Goal: Task Accomplishment & Management: Complete application form

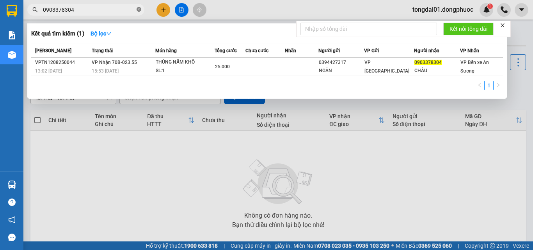
click at [139, 9] on icon "close-circle" at bounding box center [138, 9] width 5 height 5
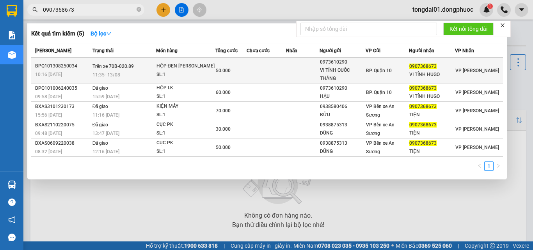
type input "0907368673"
click at [180, 73] on div "SL: 1" at bounding box center [185, 75] width 58 height 9
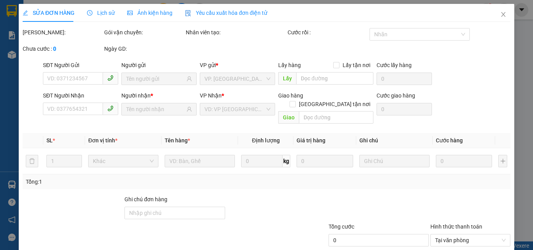
type input "0973610290"
type input "VI TÍNH QUỐC THẮNG"
type input "0907368673"
type input "VI TÍNH HUGO"
type input "50.000"
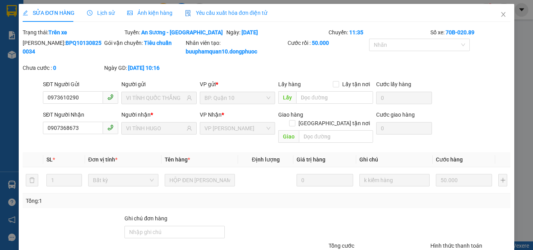
click at [100, 17] on div "Lịch sử" at bounding box center [101, 13] width 28 height 18
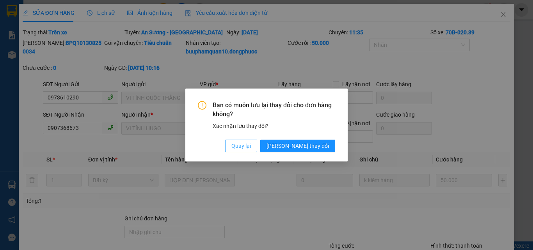
click at [251, 143] on span "Quay lại" at bounding box center [240, 146] width 19 height 9
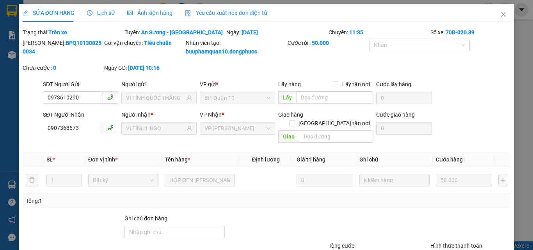
click at [112, 12] on div "SỬA ĐƠN HÀNG Lịch sử Ảnh kiện hàng Yêu cầu xuất hóa đơn điện tử" at bounding box center [145, 13] width 244 height 18
click at [107, 12] on span "Lịch sử" at bounding box center [101, 13] width 28 height 6
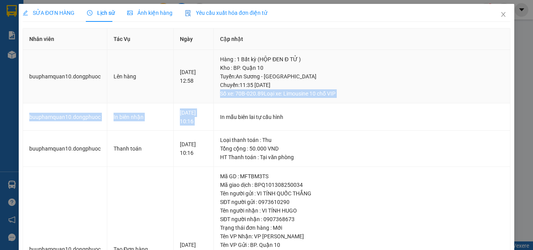
drag, startPoint x: 236, startPoint y: 117, endPoint x: 236, endPoint y: 97, distance: 19.9
click at [236, 97] on tbody "buuphamquan10.[PERSON_NAME] hàng [DATE] 12:58 Hàng : 1 Bất kỳ (HỘP ĐEN Đ TỬ ) K…" at bounding box center [266, 191] width 487 height 282
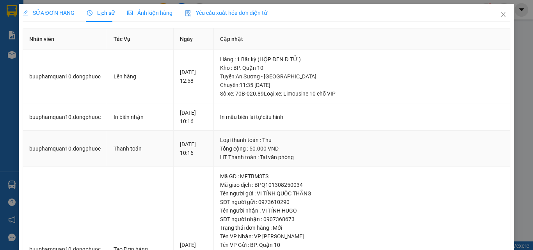
click at [370, 132] on td "Loại thanh toán : Thu Tổng cộng : 50.000 VND HT Thanh toán : Tại văn phòng" at bounding box center [362, 149] width 296 height 36
click at [494, 11] on span "Close" at bounding box center [503, 15] width 22 height 22
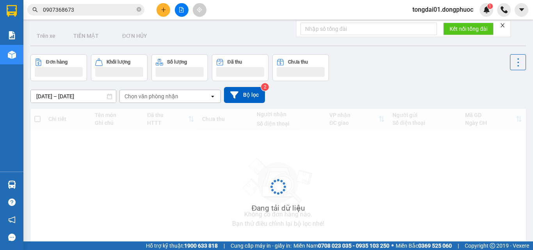
click at [135, 9] on span "0907368673" at bounding box center [85, 10] width 117 height 12
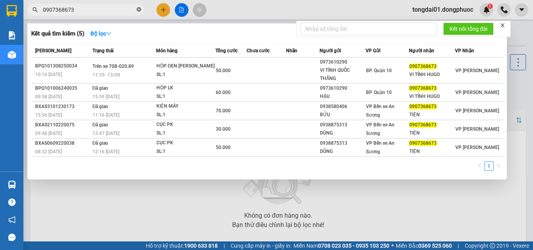
click at [138, 9] on icon "close-circle" at bounding box center [138, 9] width 5 height 5
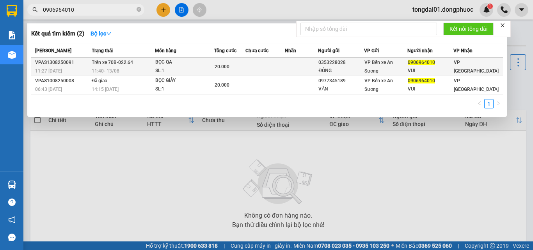
type input "0906964010"
click at [104, 67] on span "11:40 [DATE]" at bounding box center [106, 70] width 28 height 6
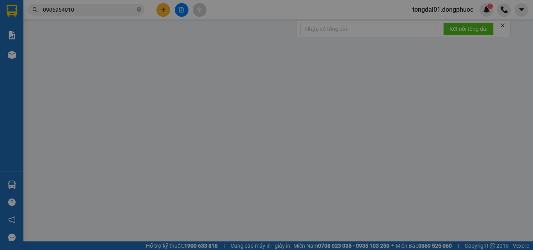
type input "0353228028"
type input "ĐÔNG"
type input "0906964010"
type input "VUI"
type input "20.000"
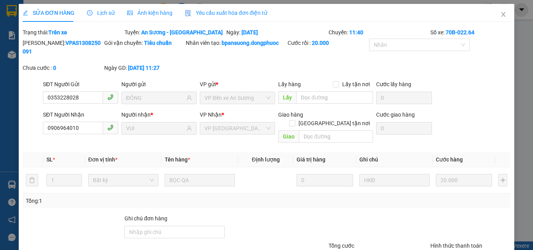
click at [96, 14] on span "Lịch sử" at bounding box center [101, 13] width 28 height 6
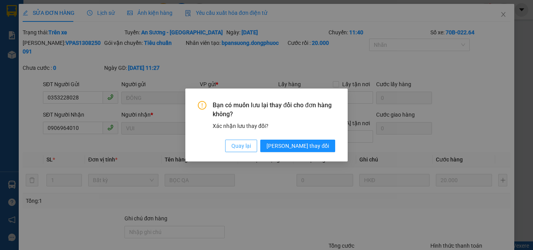
click at [251, 145] on span "Quay lại" at bounding box center [240, 146] width 19 height 9
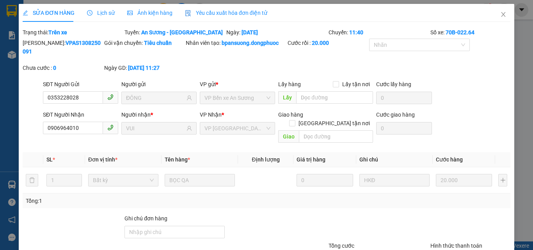
click at [107, 13] on span "Lịch sử" at bounding box center [101, 13] width 28 height 6
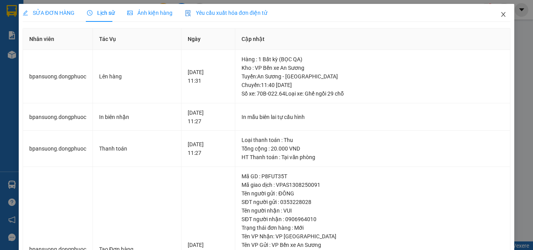
drag, startPoint x: 497, startPoint y: 12, endPoint x: 143, endPoint y: 1, distance: 354.2
click at [500, 12] on icon "close" at bounding box center [503, 14] width 6 height 6
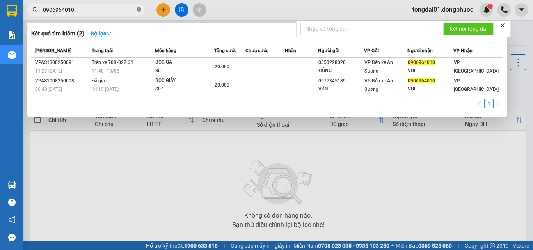
click at [139, 11] on icon "close-circle" at bounding box center [138, 9] width 5 height 5
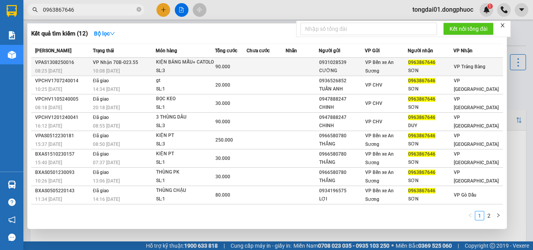
type input "0963867646"
click at [105, 68] on span "10:08 [DATE]" at bounding box center [106, 70] width 27 height 5
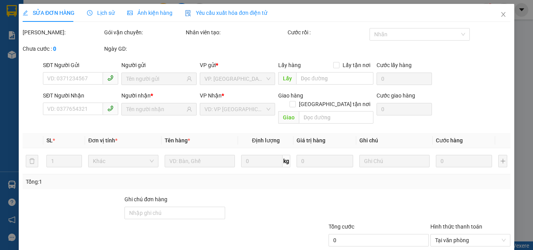
type input "0931028539"
type input "CƯỜNG"
type input "0963867646"
type input "SƠN"
type input "90.000"
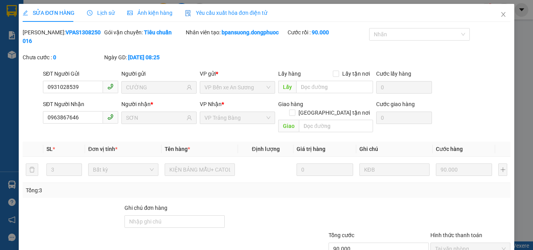
click at [96, 11] on span "Lịch sử" at bounding box center [101, 13] width 28 height 6
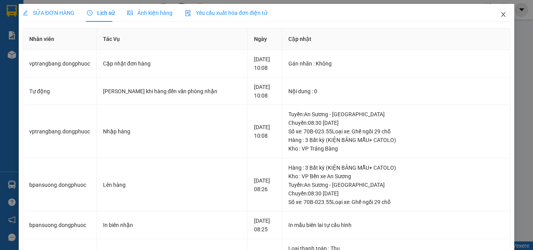
click at [495, 11] on span "Close" at bounding box center [503, 15] width 22 height 22
